Goal: Obtain resource: Download file/media

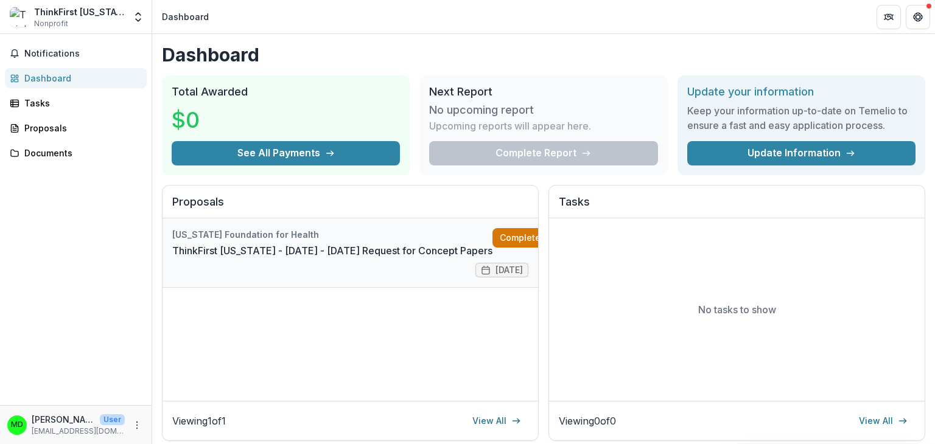
click at [493, 240] on link "Complete" at bounding box center [528, 237] width 70 height 19
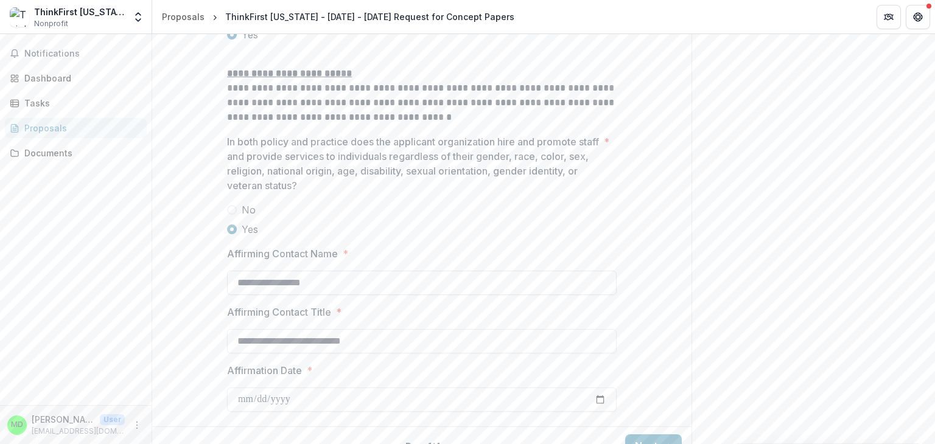
scroll to position [1696, 0]
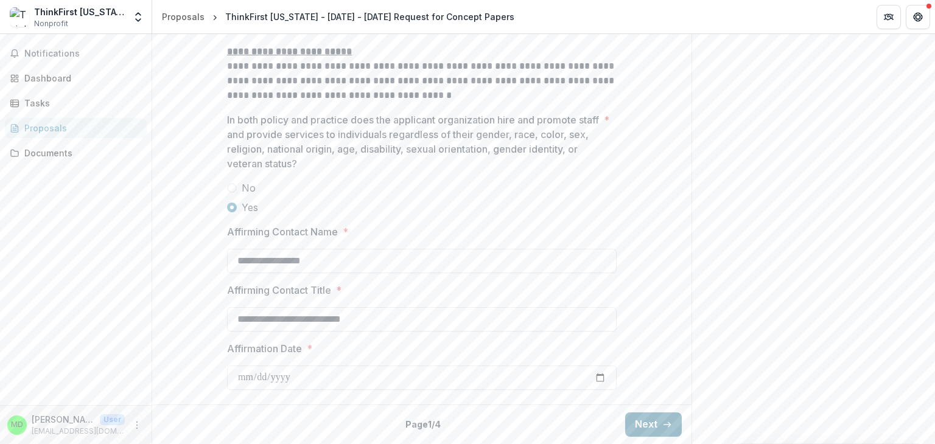
click at [638, 430] on button "Next" at bounding box center [653, 425] width 57 height 24
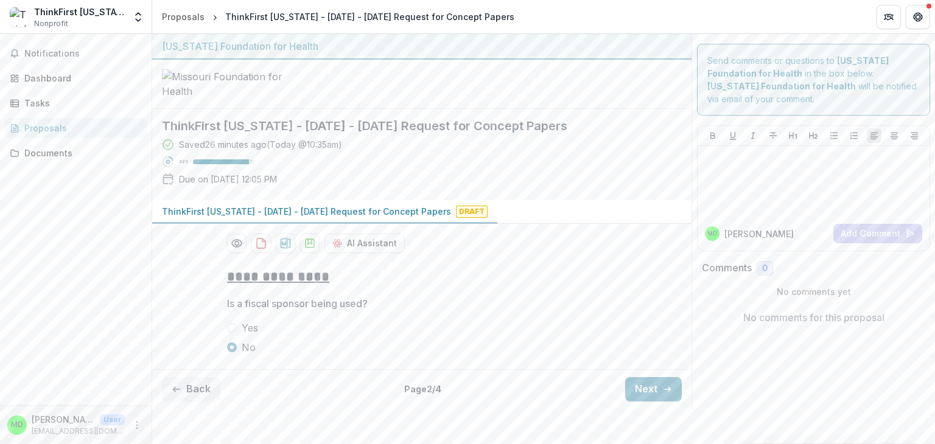
scroll to position [56, 0]
click at [662, 395] on icon "button" at bounding box center [667, 390] width 10 height 10
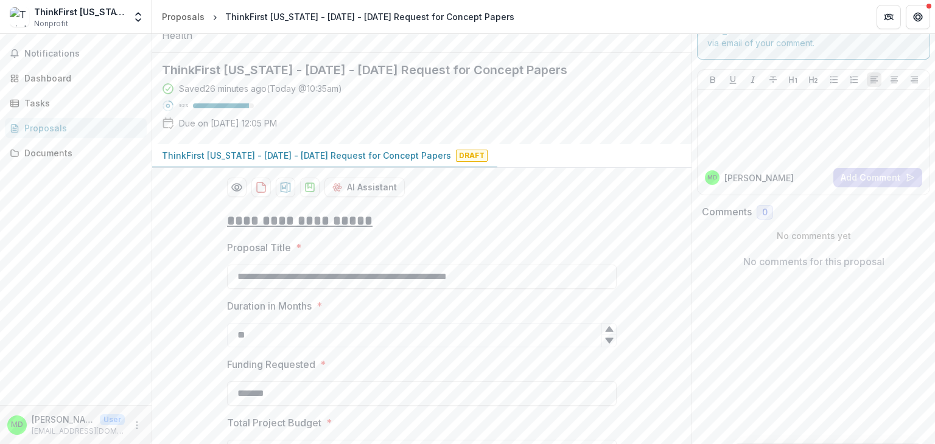
scroll to position [1138, 0]
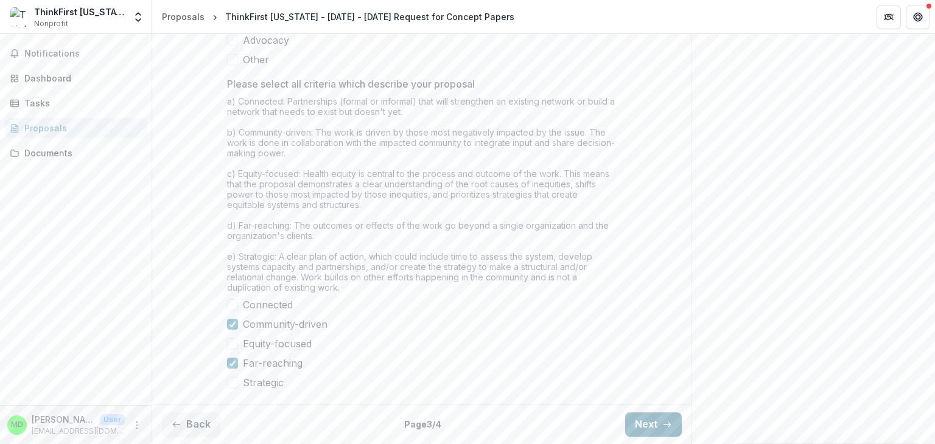
click at [653, 427] on button "Next" at bounding box center [653, 425] width 57 height 24
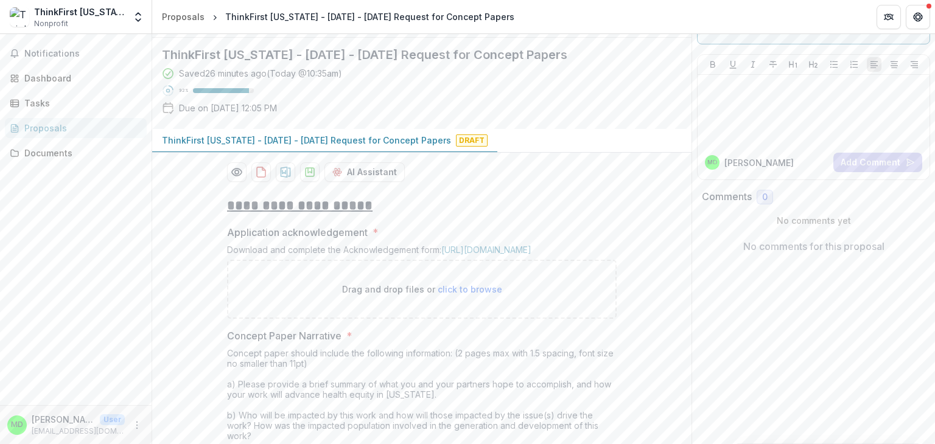
scroll to position [183, 0]
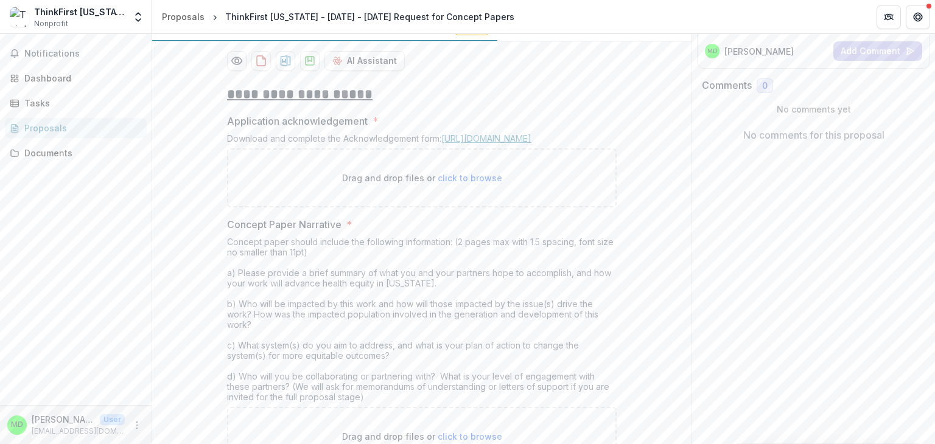
click at [441, 144] on link "[URL][DOMAIN_NAME]" at bounding box center [486, 138] width 90 height 10
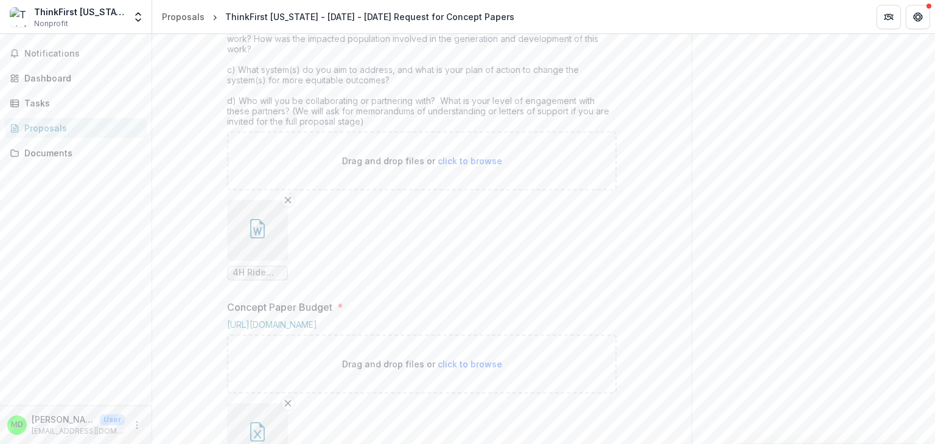
scroll to position [244, 0]
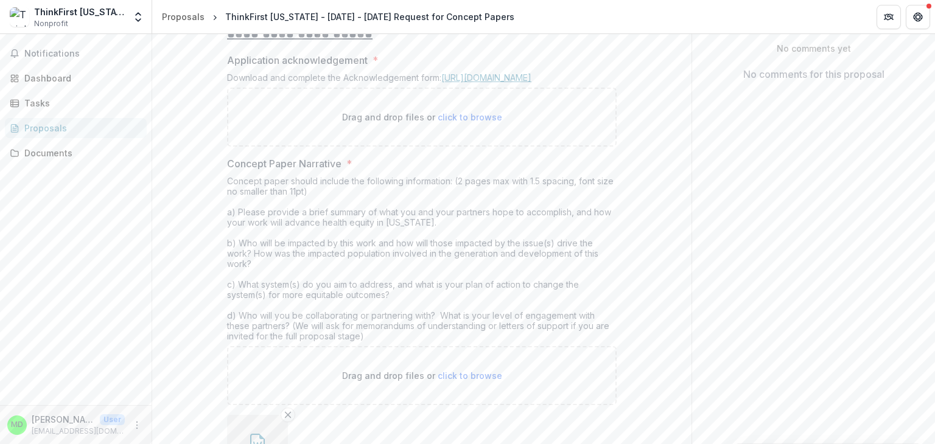
click at [441, 83] on link "[URL][DOMAIN_NAME]" at bounding box center [486, 77] width 90 height 10
click at [458, 122] on span "click to browse" at bounding box center [470, 117] width 65 height 10
type input "**********"
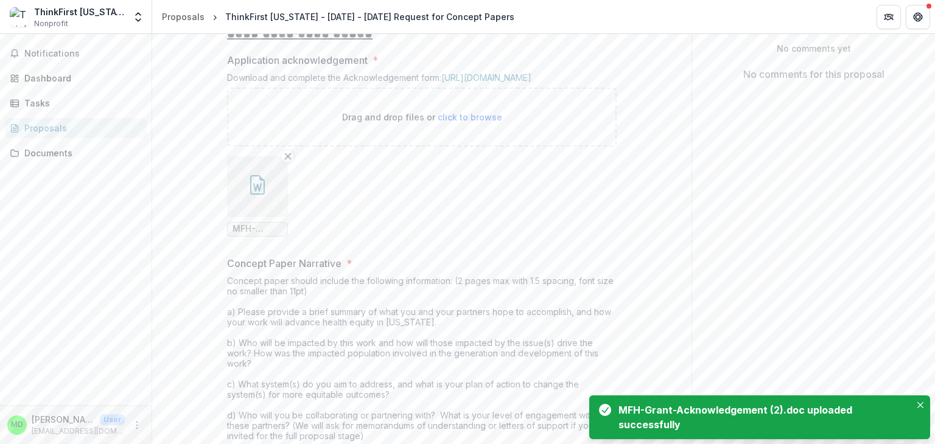
click at [259, 195] on icon "button" at bounding box center [257, 184] width 19 height 19
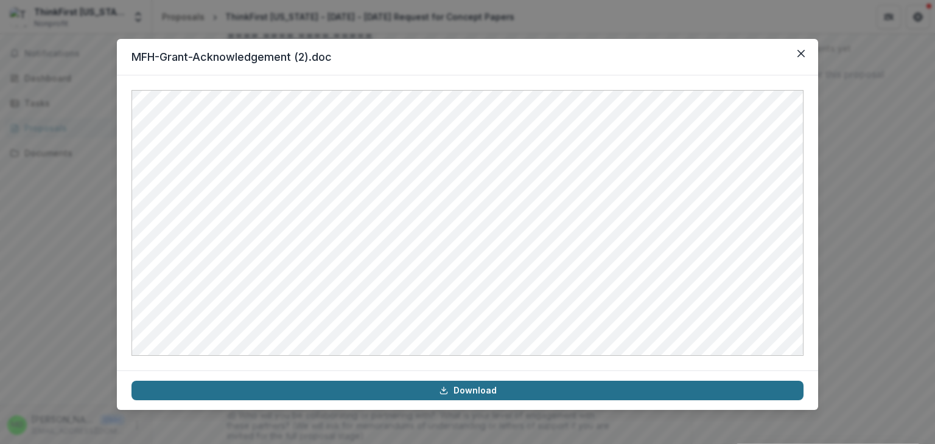
click at [482, 390] on link "Download" at bounding box center [468, 390] width 672 height 19
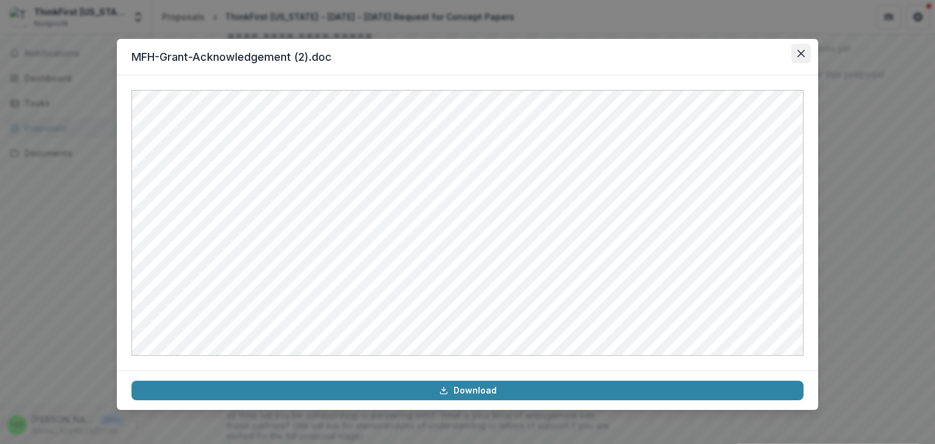
click at [806, 52] on button "Close" at bounding box center [800, 53] width 19 height 19
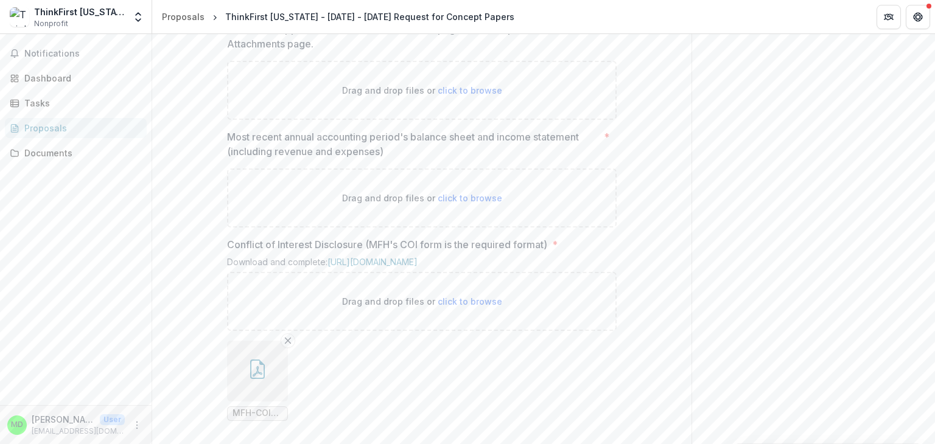
scroll to position [1202, 0]
